Goal: Task Accomplishment & Management: Use online tool/utility

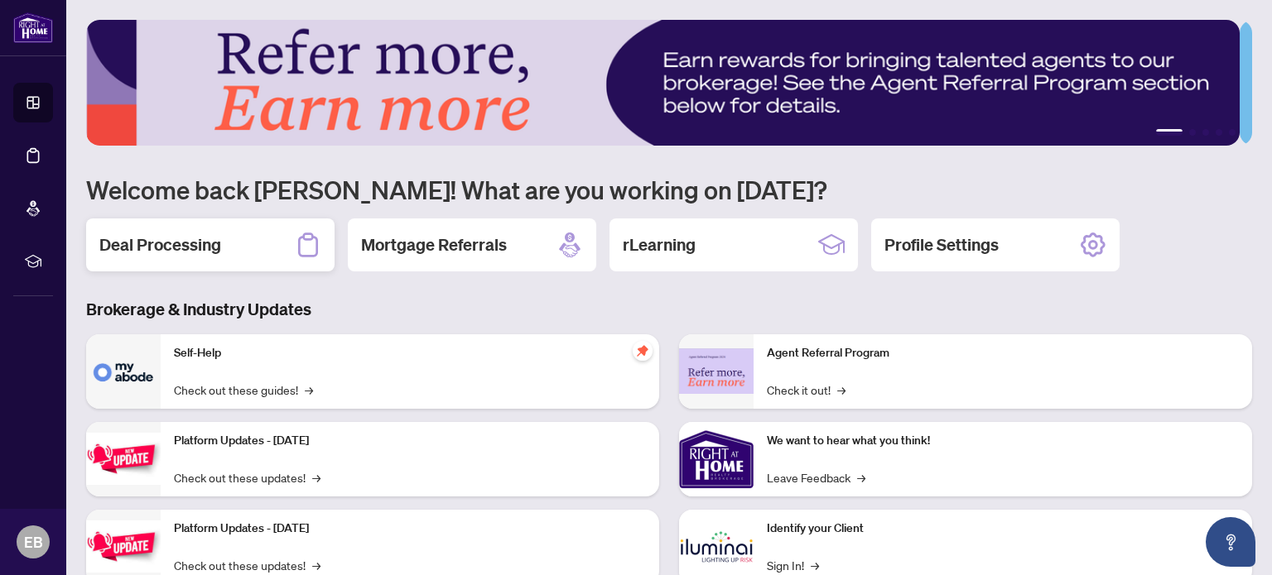
click at [190, 255] on div "Deal Processing" at bounding box center [210, 245] width 248 height 53
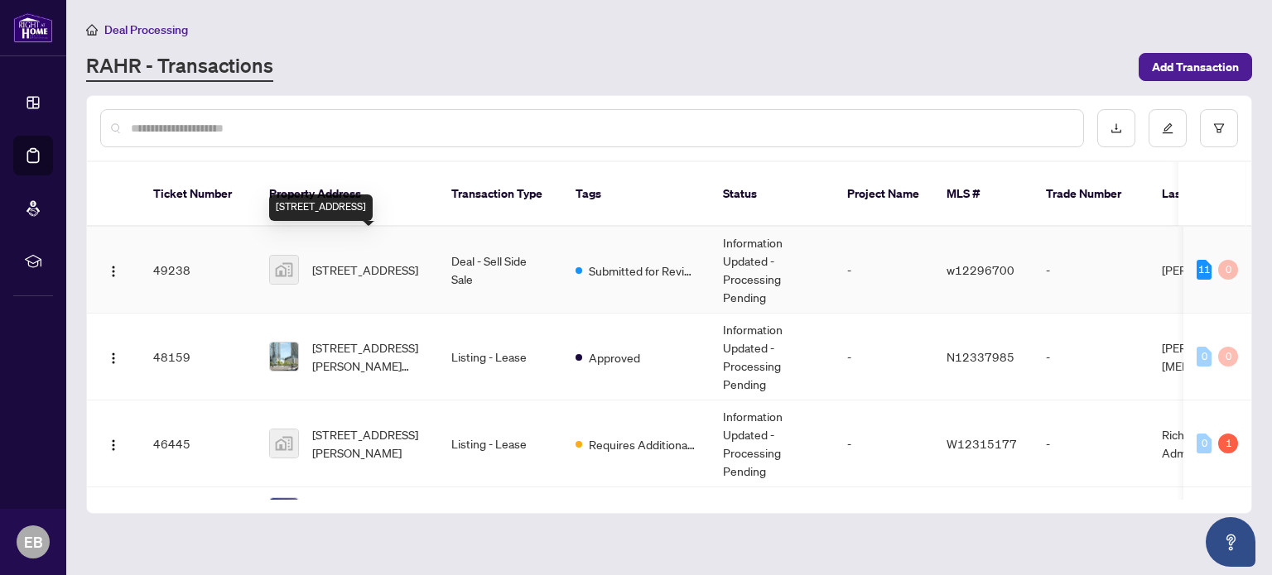
click at [346, 261] on span "[STREET_ADDRESS]" at bounding box center [365, 270] width 106 height 18
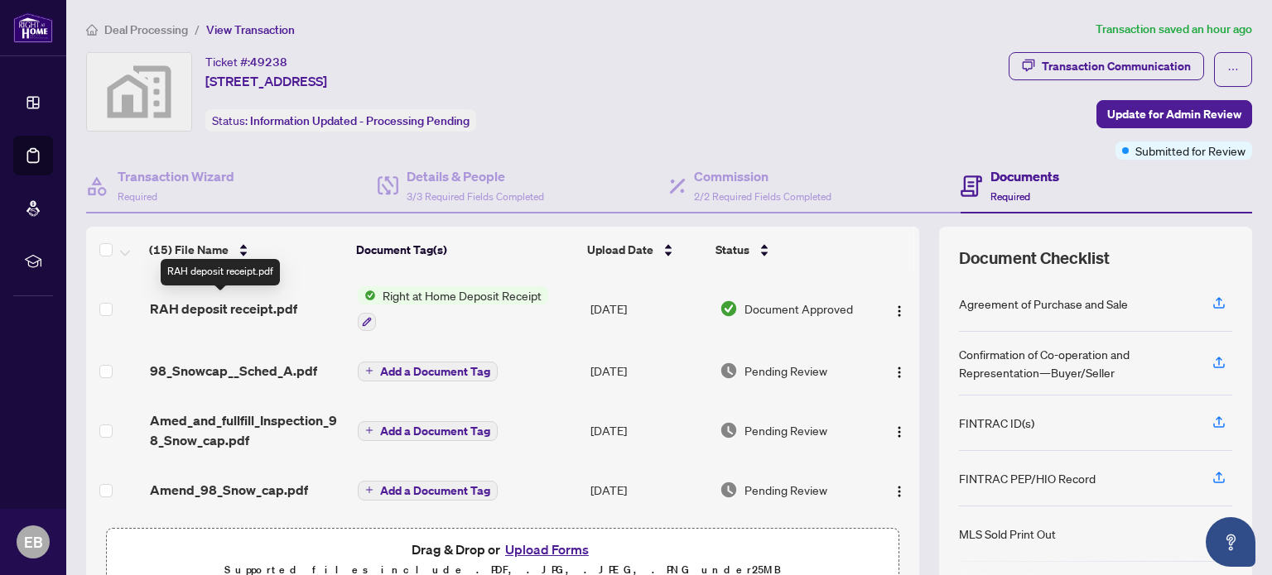
click at [257, 306] on span "RAH deposit receipt.pdf" at bounding box center [223, 309] width 147 height 20
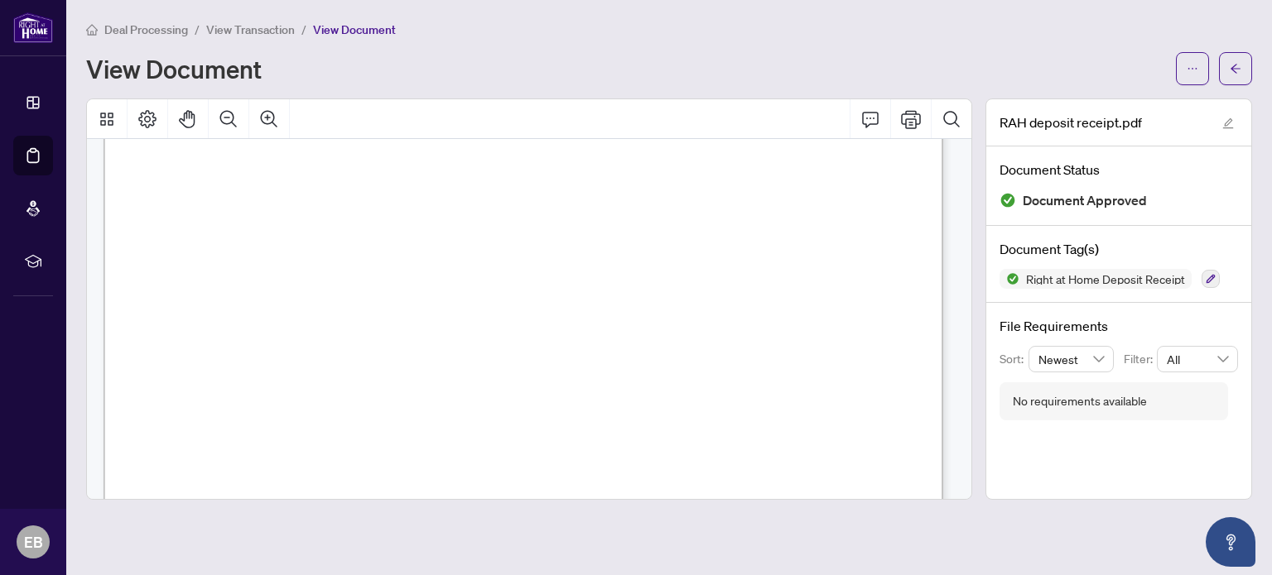
scroll to position [166, 0]
click at [908, 115] on icon "Print" at bounding box center [911, 119] width 20 height 20
